Goal: Check status

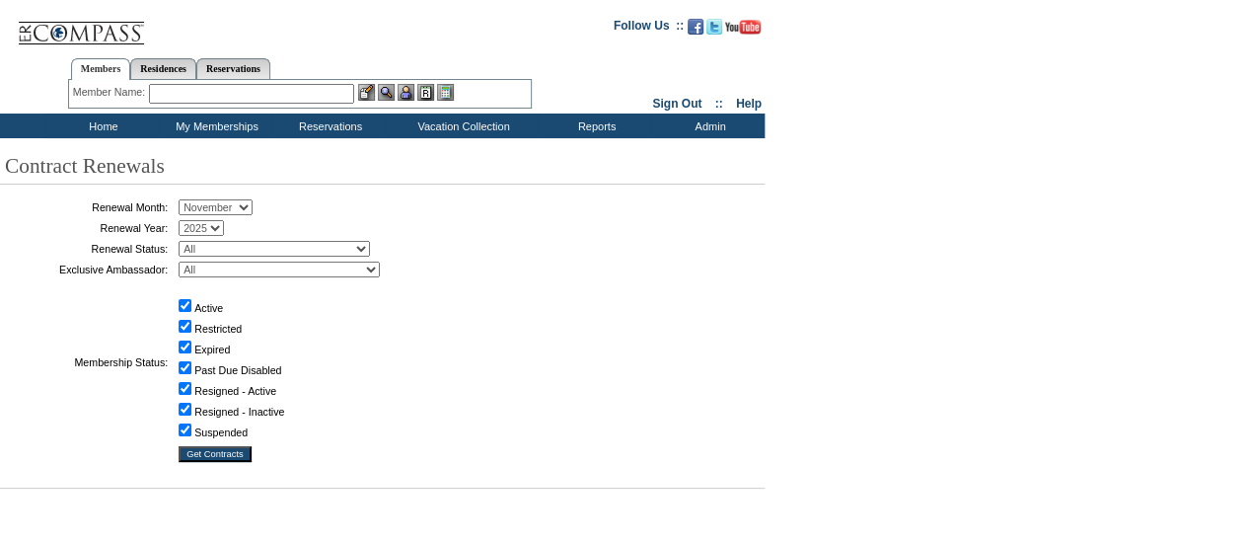
click at [244, 269] on select "All Abell, C. Accounting (MSM), T. Admin, I. Administrator, M. Ambriz, A. Arnas…" at bounding box center [279, 269] width 201 height 16
click at [546, 233] on div "Renewal Month: January February March April May June July August September Octo…" at bounding box center [375, 341] width 750 height 294
click at [253, 199] on select "January February March April May June July August September October November De…" at bounding box center [216, 207] width 74 height 16
select select "9"
click at [185, 199] on select "January February March April May June July August September October November De…" at bounding box center [216, 207] width 74 height 16
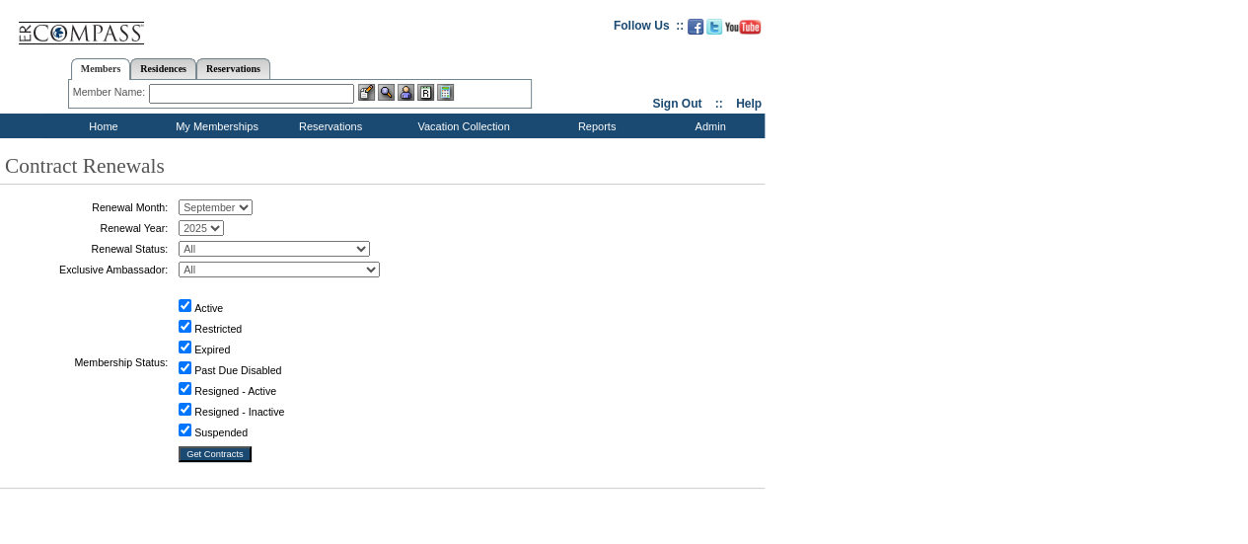
click at [284, 263] on select "All Abell, C. Accounting (MSM), T. Admin, I. Administrator, M. Ambriz, A. Arnas…" at bounding box center [279, 269] width 201 height 16
select select "60389"
click at [185, 261] on select "All Abell, C. Accounting (MSM), T. Admin, I. Administrator, M. Ambriz, A. Arnas…" at bounding box center [279, 269] width 201 height 16
click at [235, 447] on input "Get Contracts" at bounding box center [215, 454] width 73 height 16
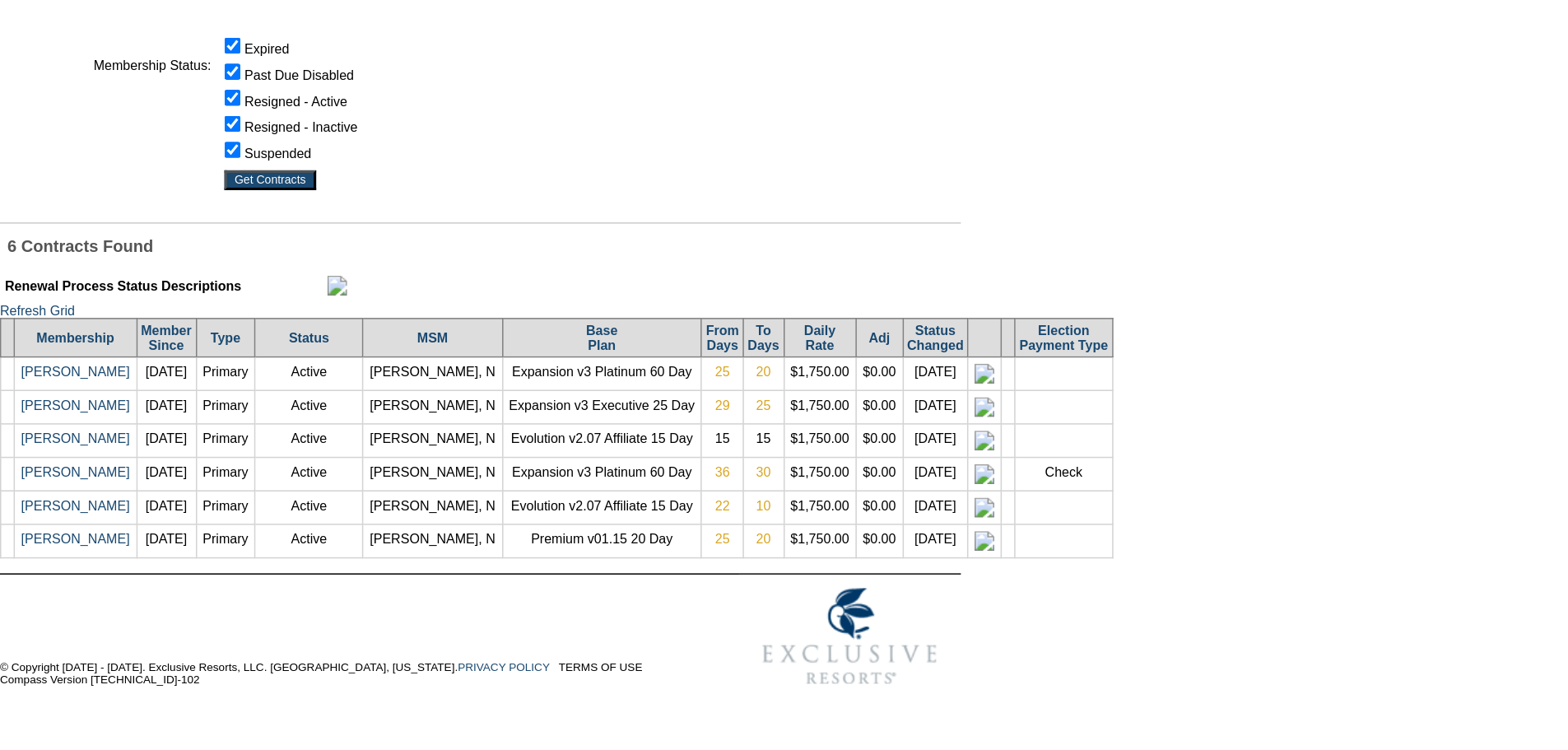
scroll to position [3, 0]
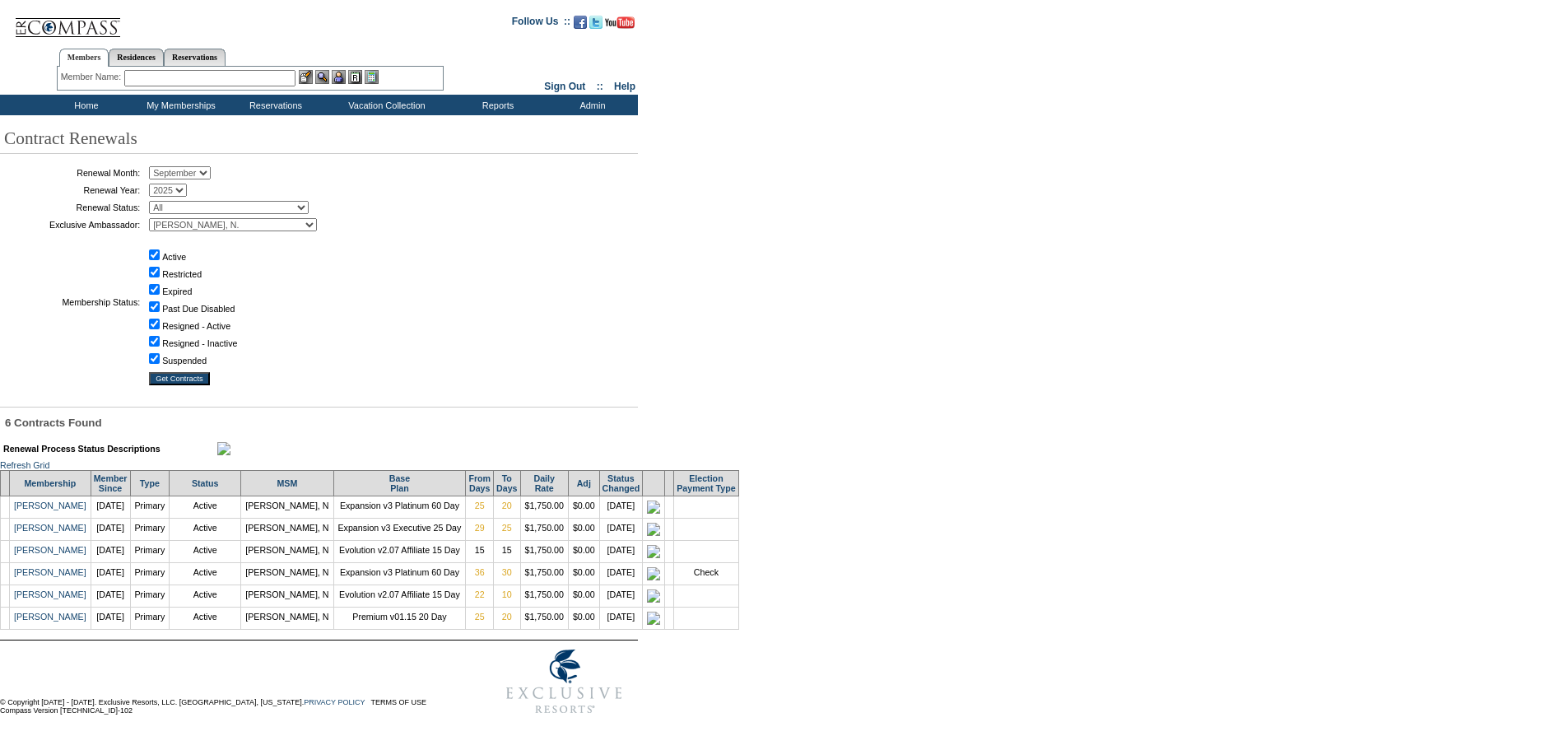
click at [93, 94] on td "Home" at bounding box center [83, 104] width 94 height 21
